Goal: Information Seeking & Learning: Check status

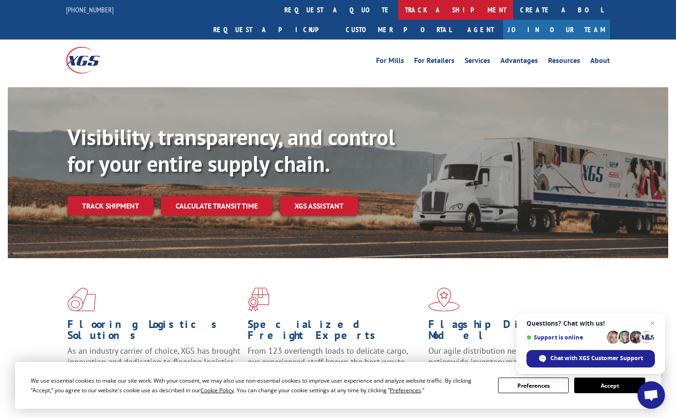
click at [398, 8] on link "track a shipment" at bounding box center [455, 10] width 115 height 20
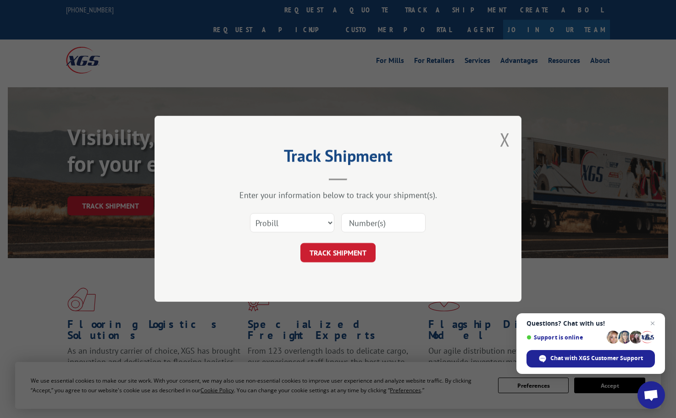
click at [391, 216] on input at bounding box center [383, 222] width 84 height 19
paste input "17009429"
type input "17009429"
click at [349, 249] on button "TRACK SHIPMENT" at bounding box center [338, 252] width 75 height 19
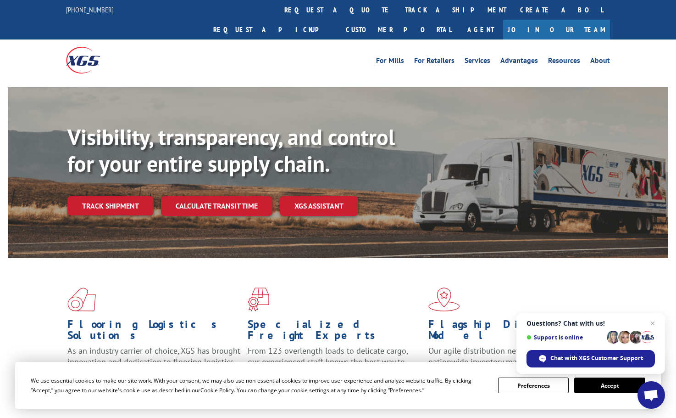
drag, startPoint x: 315, startPoint y: 12, endPoint x: 321, endPoint y: 17, distance: 7.2
click at [398, 12] on link "track a shipment" at bounding box center [455, 10] width 115 height 20
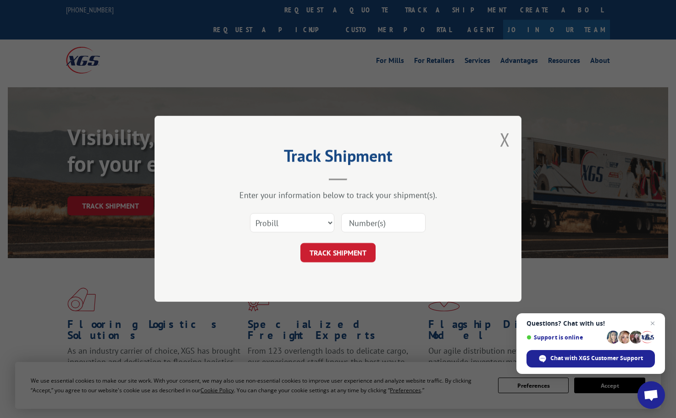
click at [407, 224] on input at bounding box center [383, 222] width 84 height 19
paste input "17009429"
type input "17009429"
click at [355, 249] on button "TRACK SHIPMENT" at bounding box center [338, 252] width 75 height 19
